Goal: Task Accomplishment & Management: Complete application form

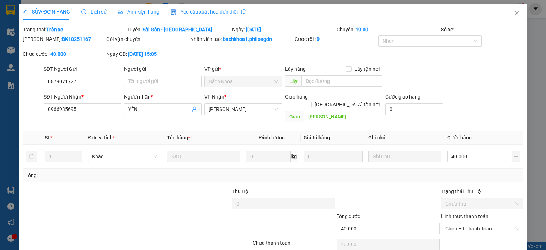
type input "0879071727"
type input "0966935695"
type input "YẾN"
type input "BẠCH LÂM"
type input "40.000"
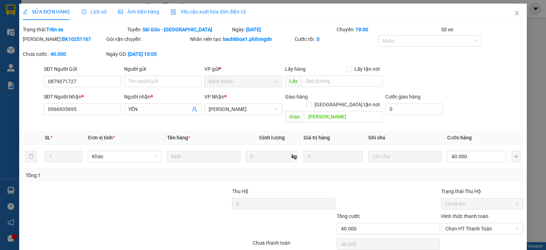
type input "40.000"
click at [514, 11] on icon "close" at bounding box center [517, 13] width 6 height 6
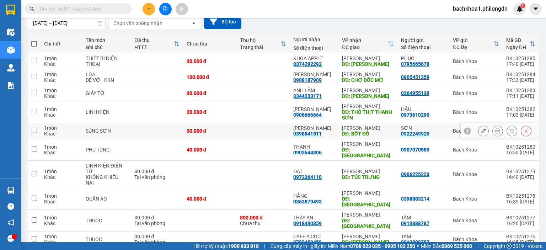
scroll to position [76, 0]
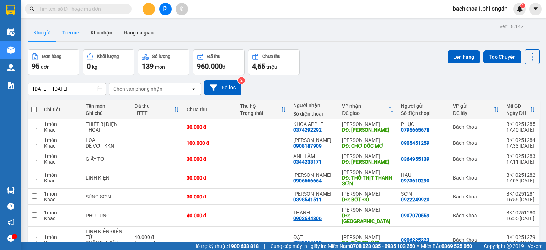
click at [68, 36] on button "Trên xe" at bounding box center [70, 32] width 28 height 17
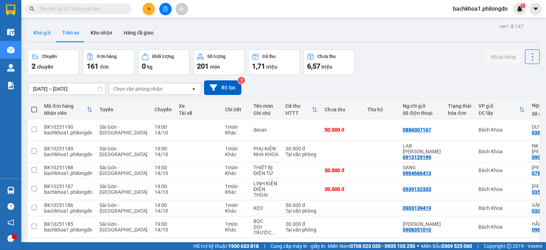
click at [45, 33] on button "Kho gửi" at bounding box center [42, 32] width 29 height 17
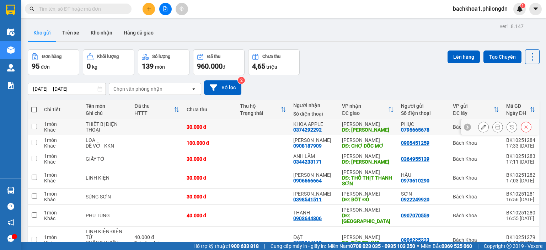
scroll to position [76, 0]
